Goal: Navigation & Orientation: Find specific page/section

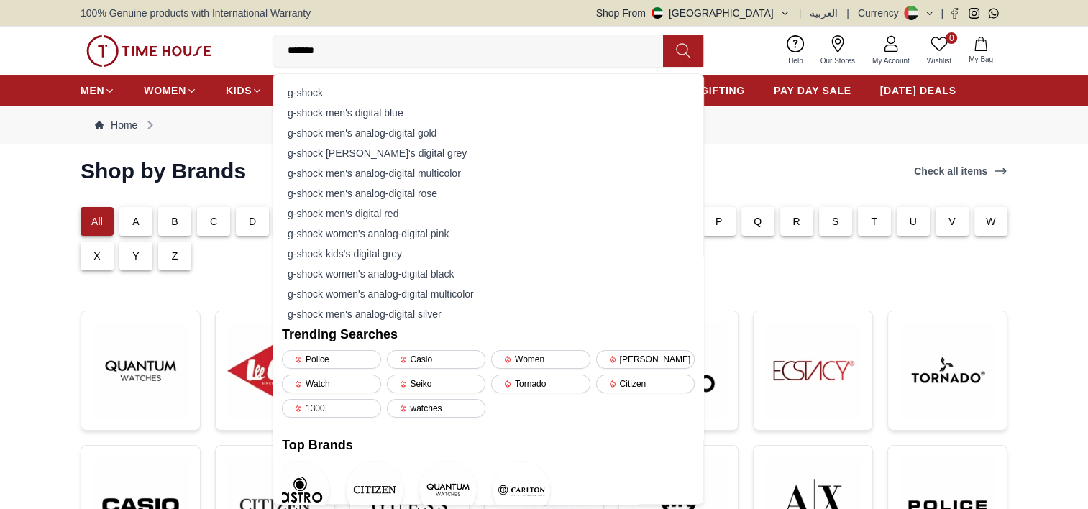
type input "*******"
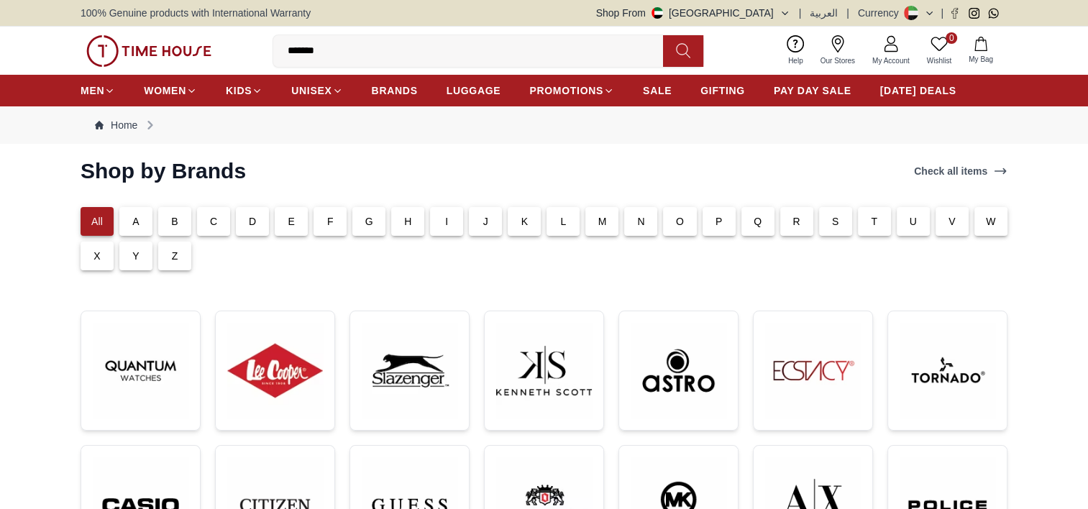
click at [27, 293] on section "Shop by Brands Check all items All A B C D E F G H I J K L M N O P Q R S T U V …" at bounding box center [544, 452] width 1088 height 589
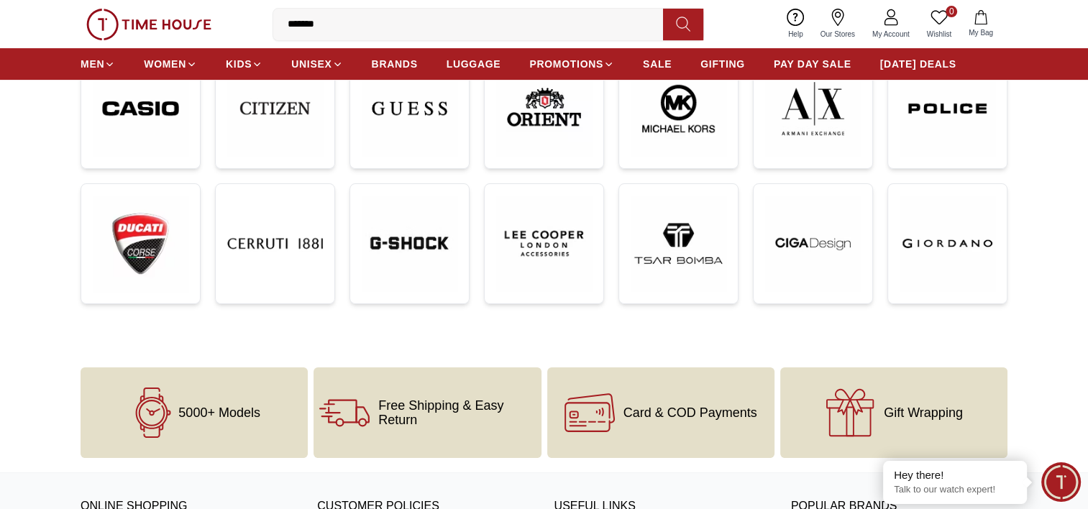
scroll to position [384, 0]
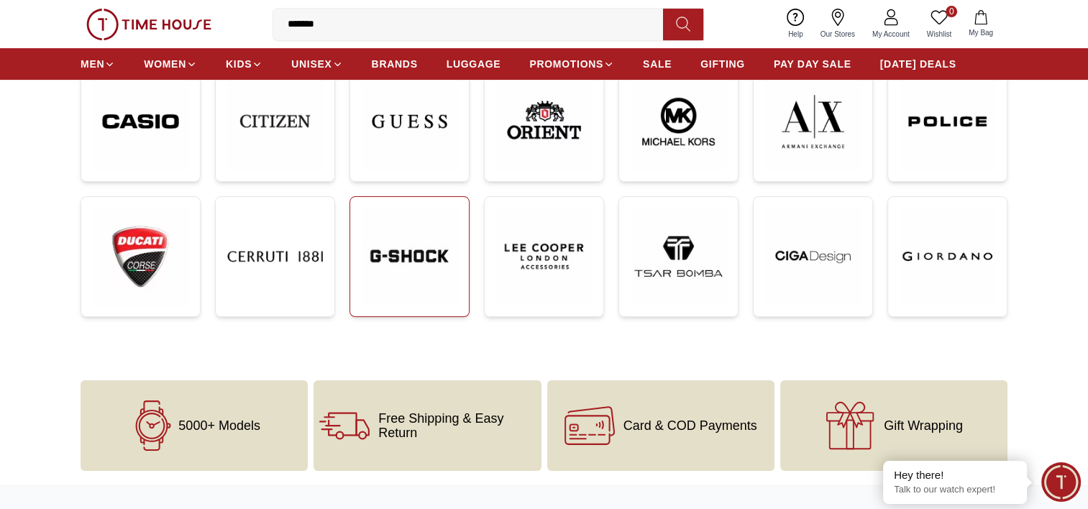
click at [429, 260] on img at bounding box center [410, 257] width 96 height 96
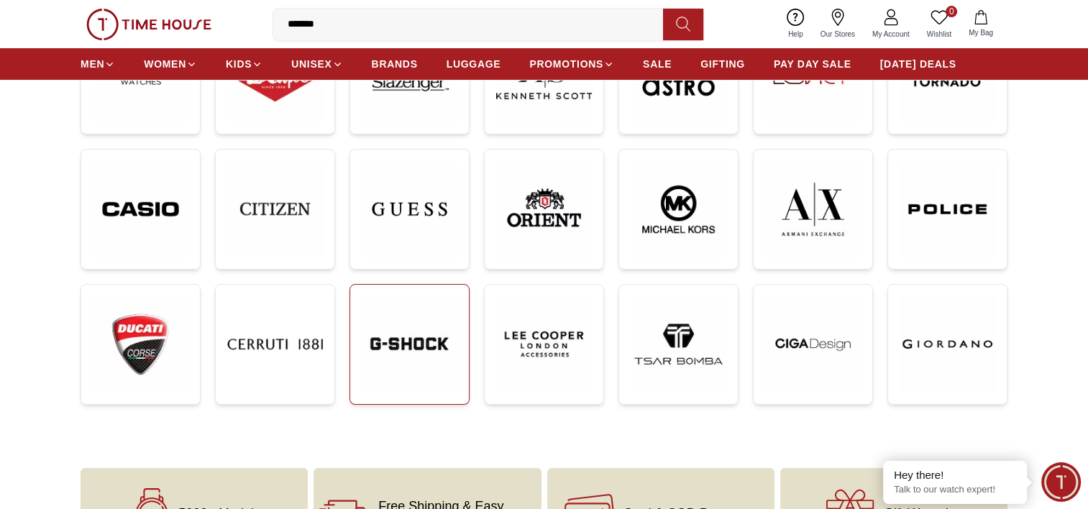
click at [406, 365] on img at bounding box center [410, 344] width 96 height 96
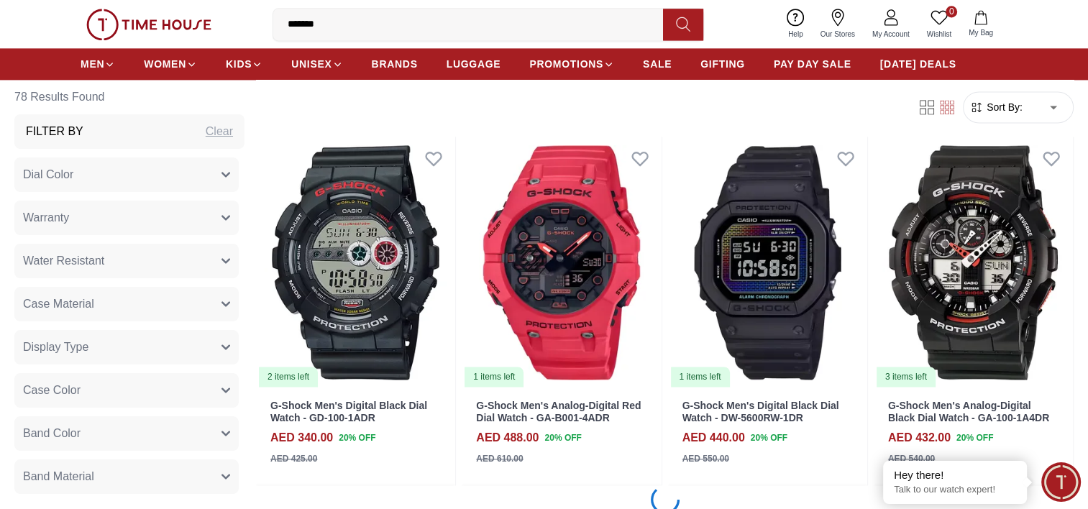
scroll to position [2020, 0]
